Goal: Transaction & Acquisition: Download file/media

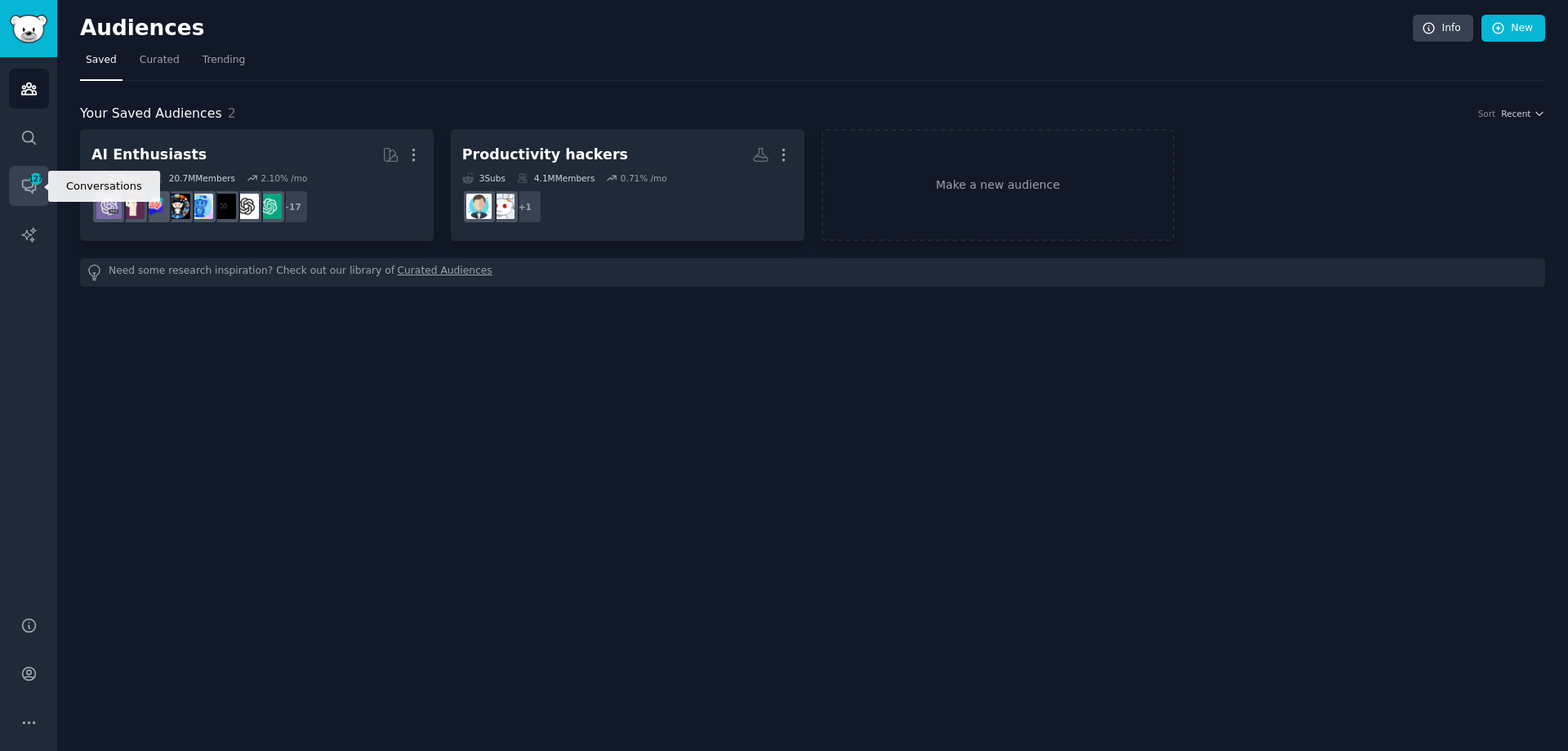
click at [39, 182] on span "127" at bounding box center [36, 179] width 15 height 11
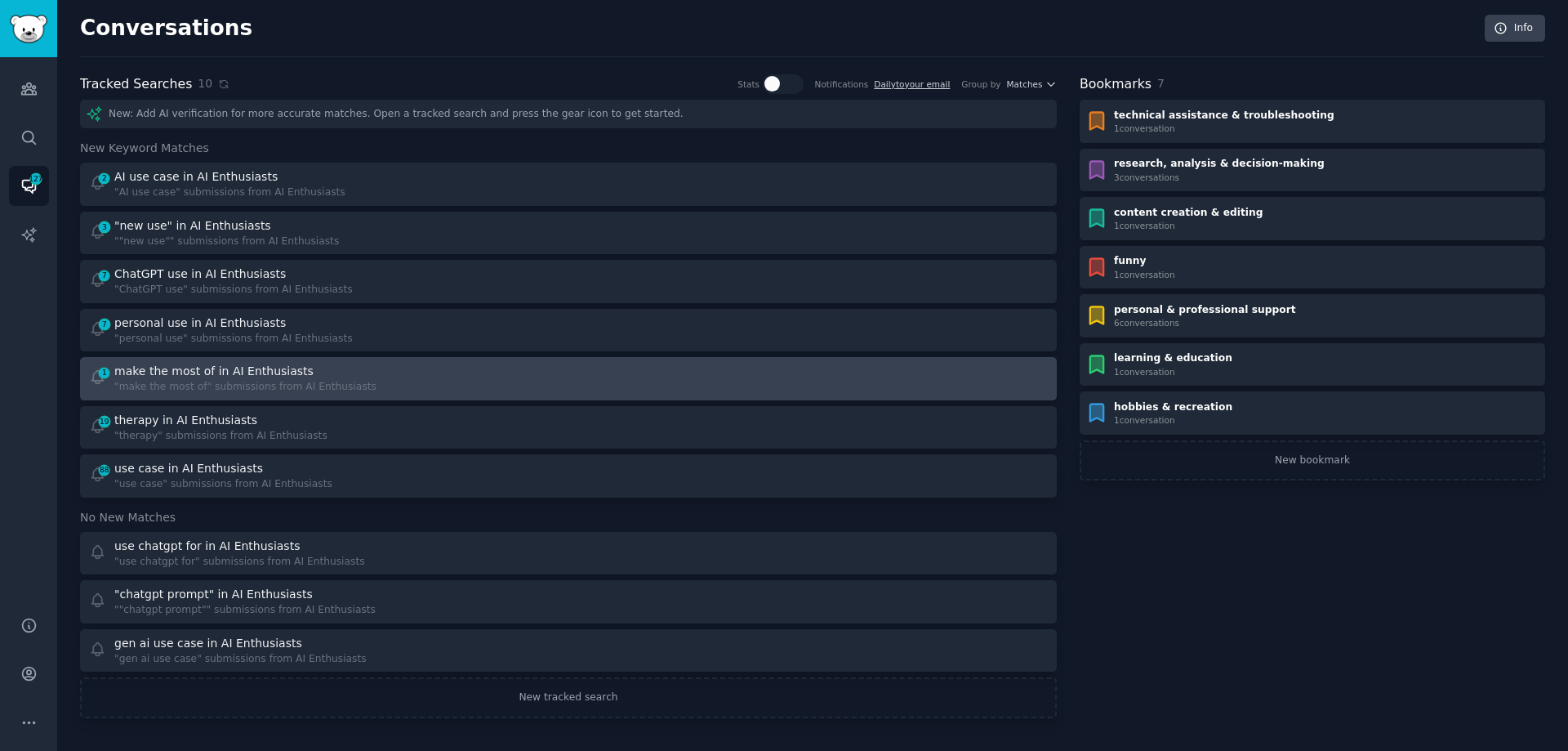
click at [241, 385] on div ""make the most of" submissions from AI Enthusiasts" at bounding box center [246, 387] width 262 height 15
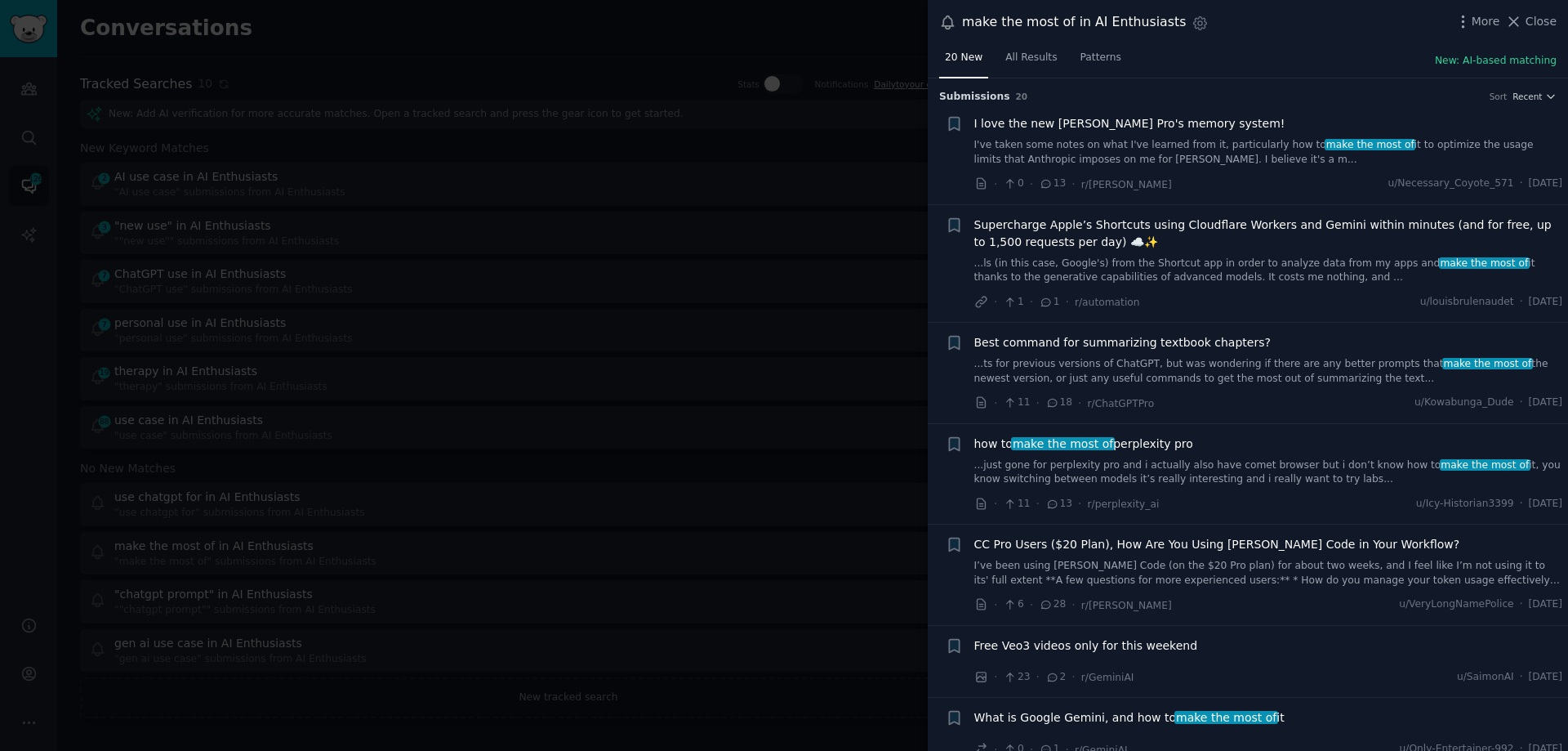
click at [690, 29] on div at bounding box center [784, 376] width 1568 height 751
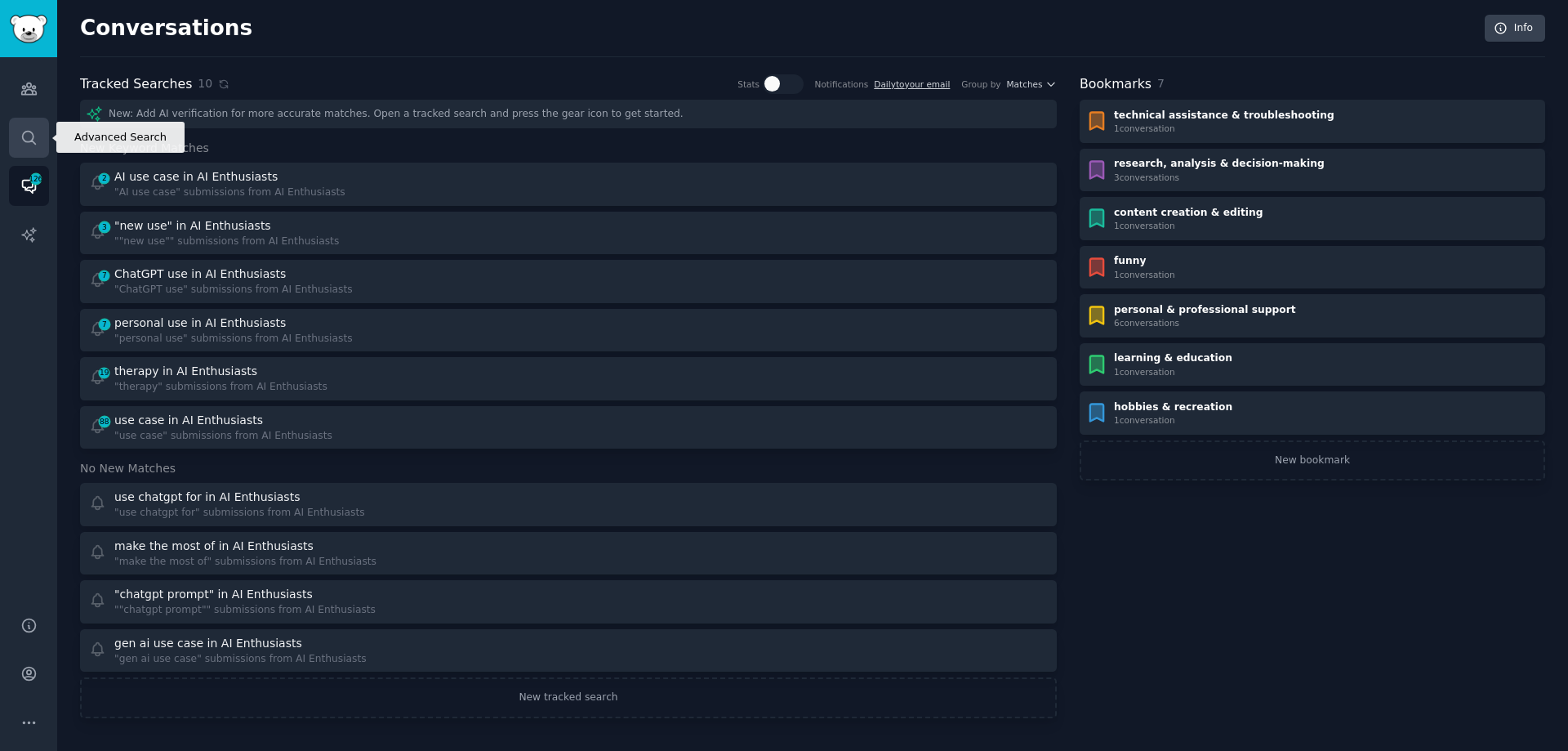
click at [33, 133] on icon "Sidebar" at bounding box center [28, 137] width 13 height 13
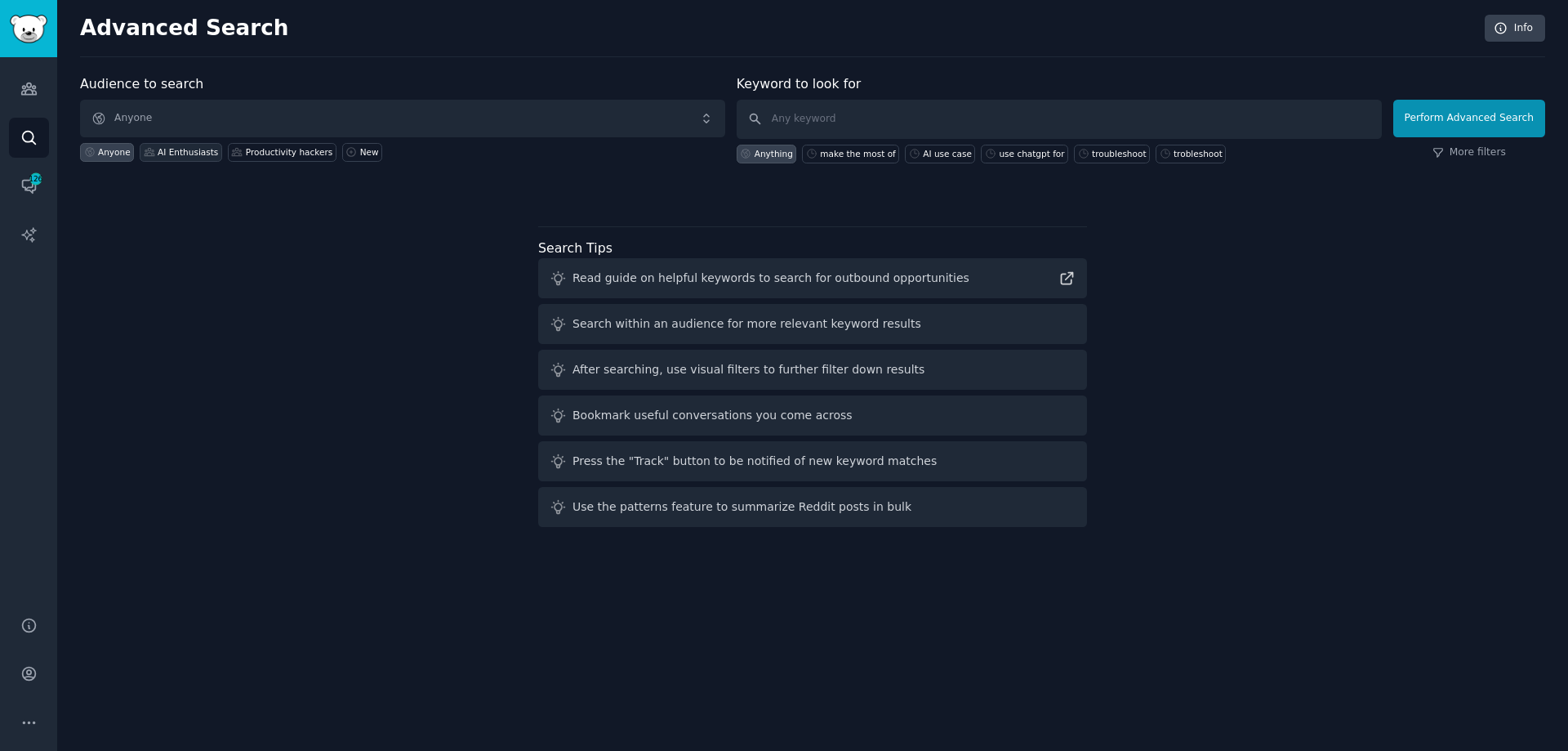
click at [178, 151] on div "AI Enthusiasts" at bounding box center [188, 151] width 61 height 11
click at [29, 184] on span "126" at bounding box center [36, 179] width 15 height 11
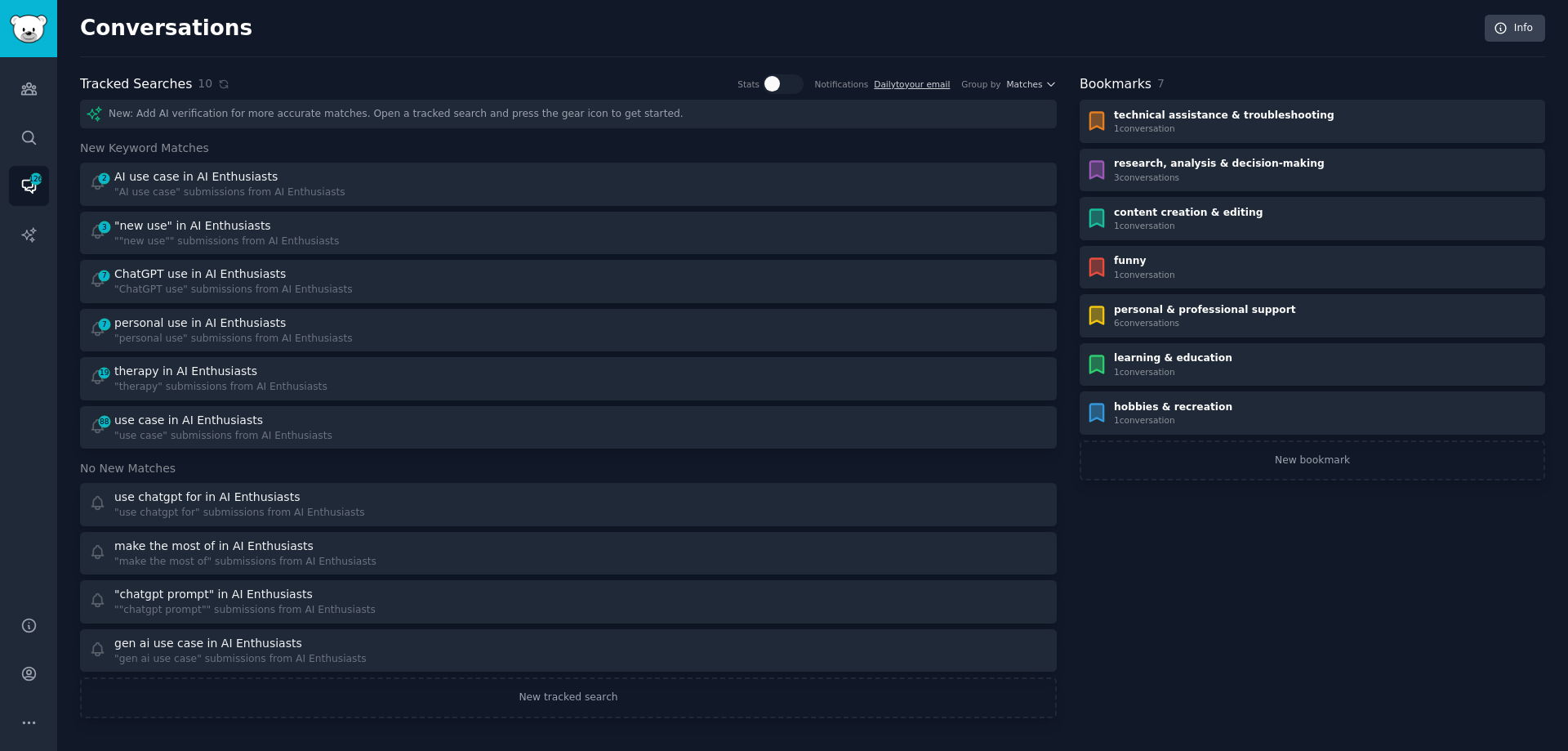
click at [155, 88] on h2 "Tracked Searches" at bounding box center [136, 84] width 112 height 20
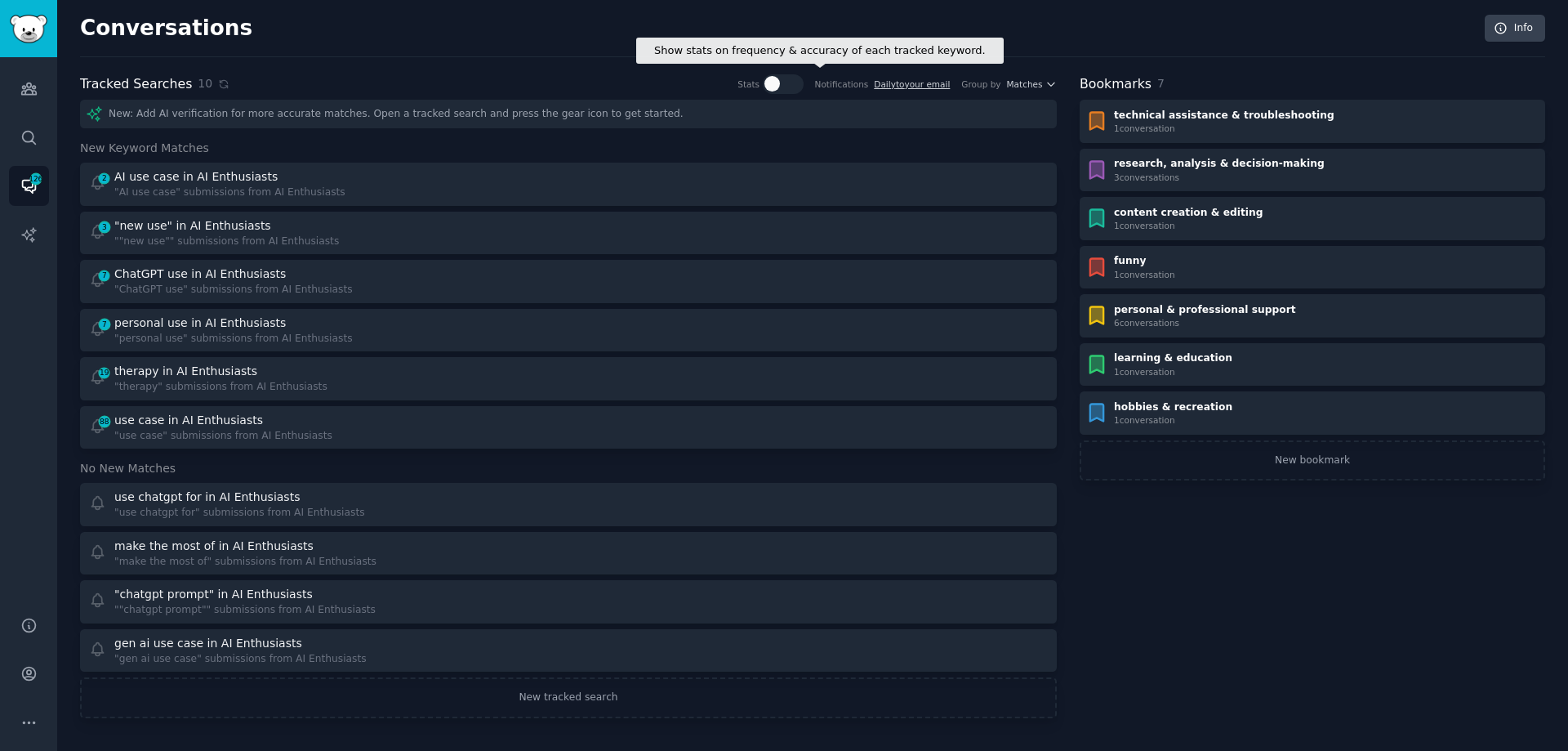
click at [800, 83] on div at bounding box center [783, 84] width 41 height 19
checkbox input "true"
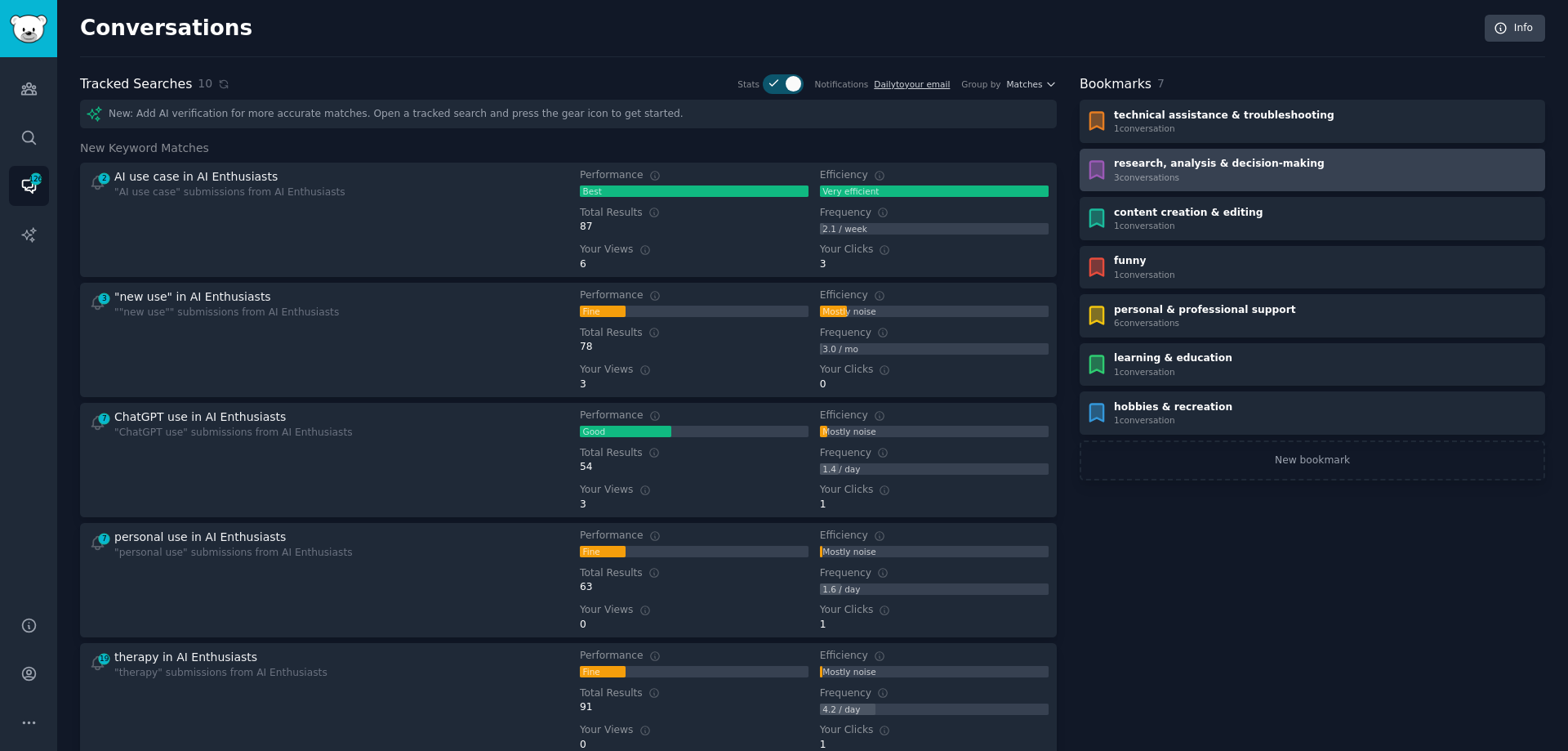
click at [1230, 172] on div "3 conversation s" at bounding box center [1219, 177] width 211 height 11
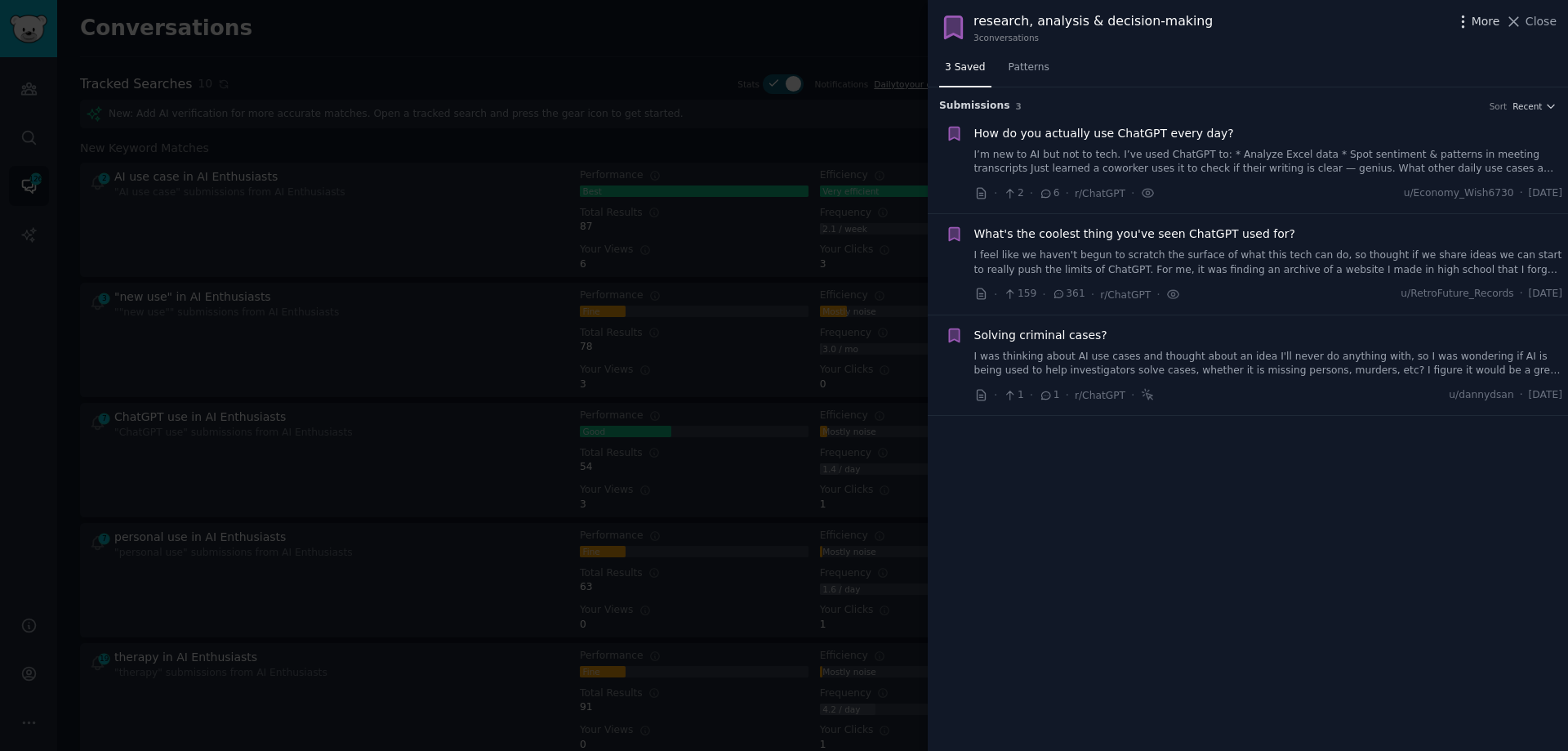
click at [1468, 23] on icon "button" at bounding box center [1462, 21] width 17 height 17
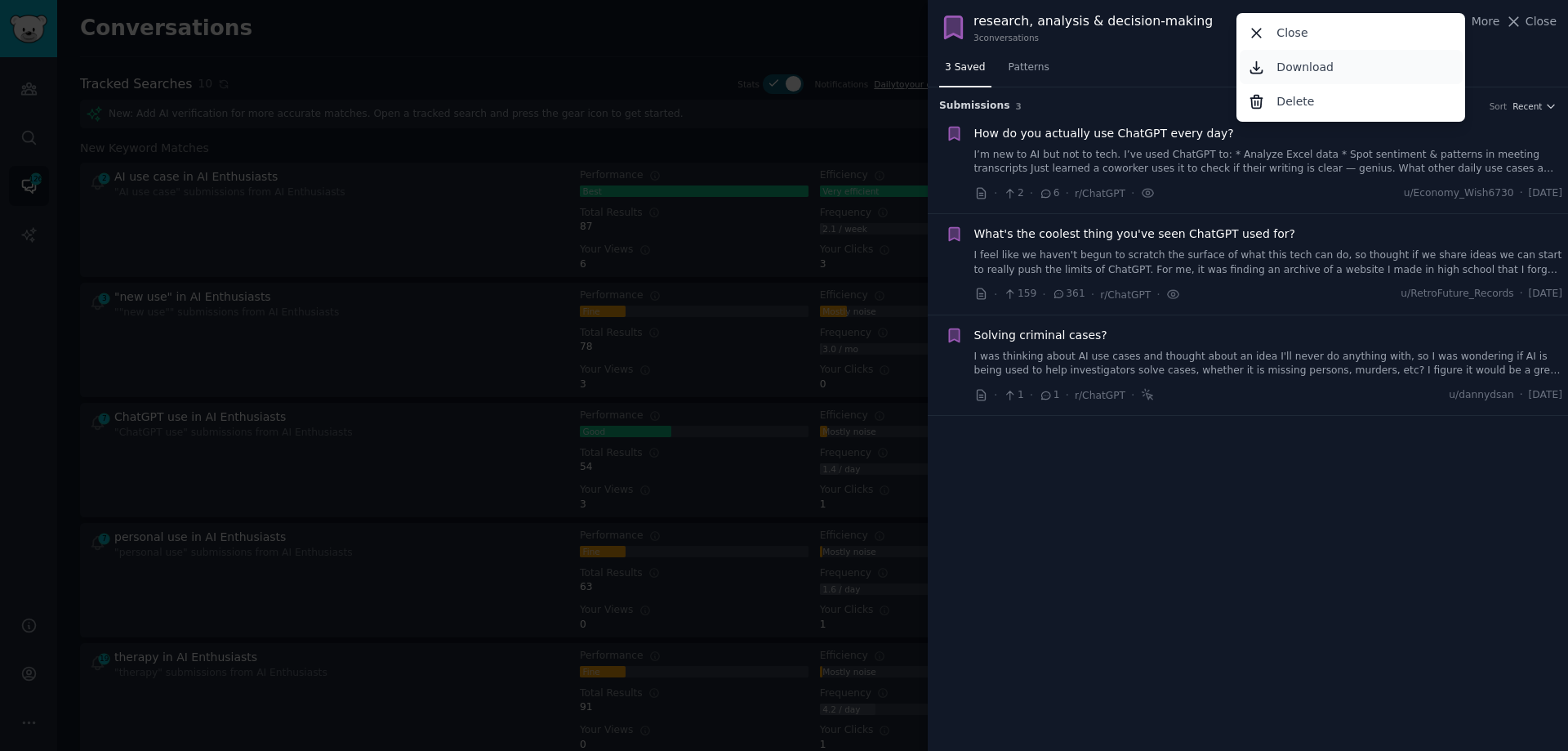
click at [1322, 67] on p "Download" at bounding box center [1305, 67] width 57 height 17
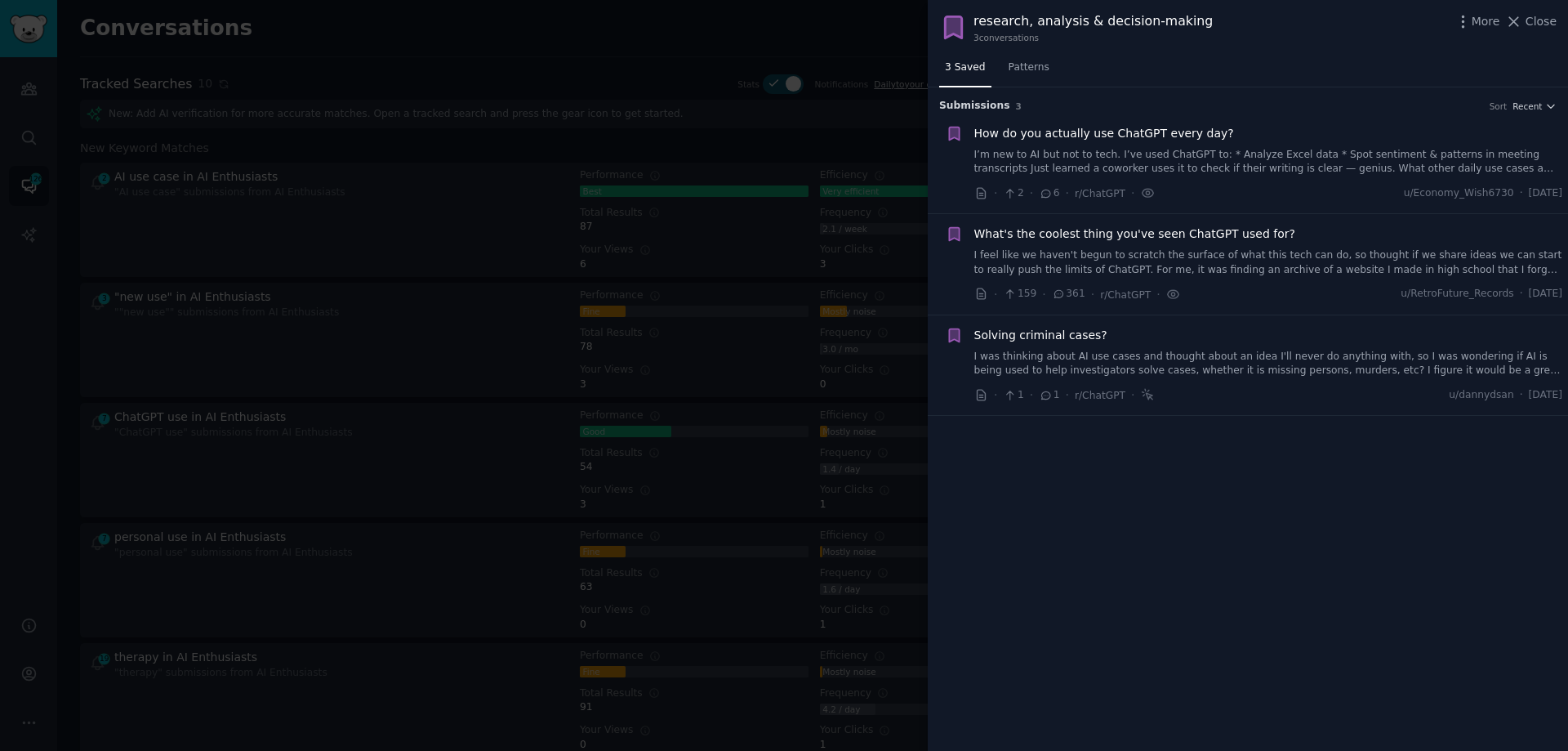
click at [680, 63] on div at bounding box center [784, 376] width 1568 height 751
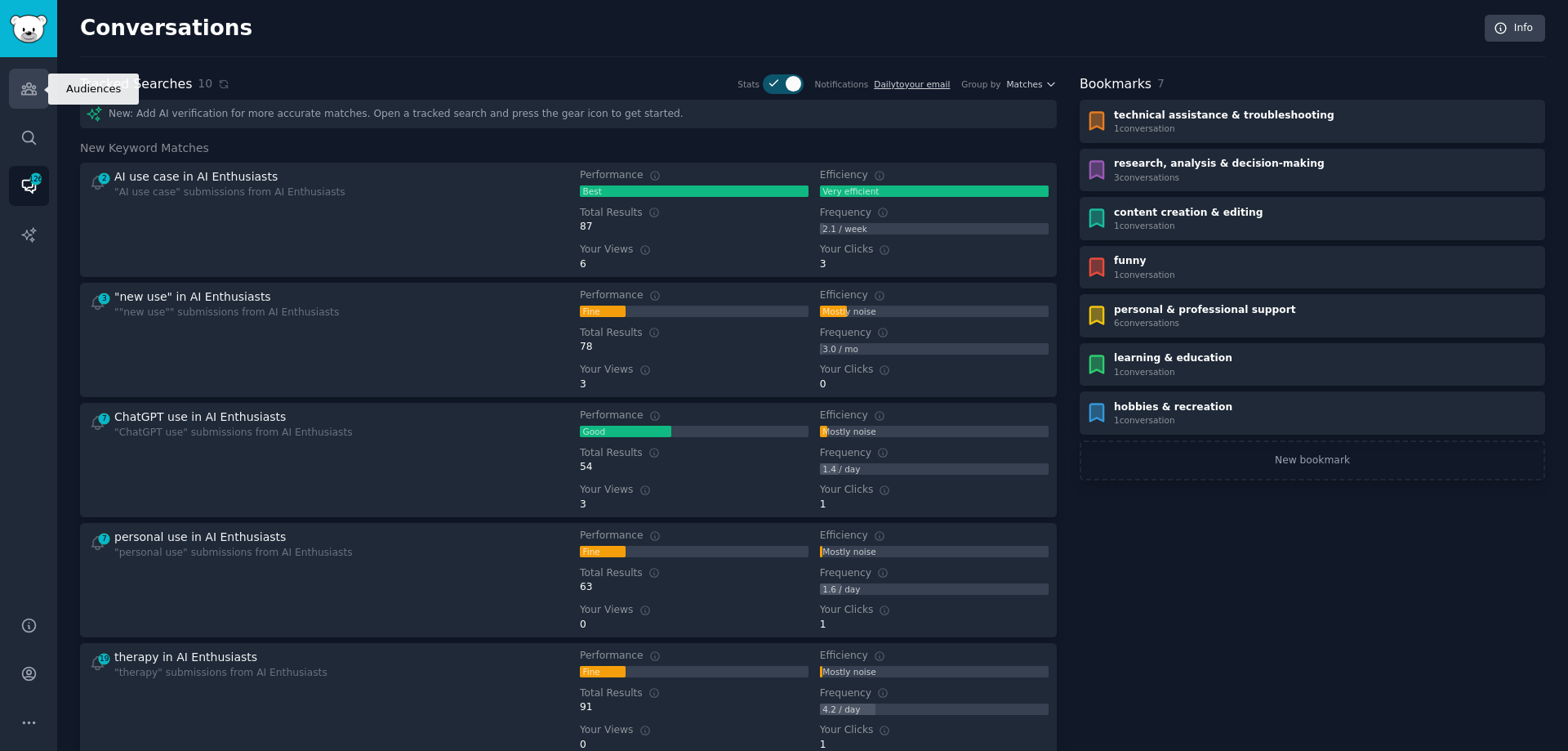
click at [35, 94] on icon "Sidebar" at bounding box center [28, 89] width 15 height 11
